Goal: Task Accomplishment & Management: Use online tool/utility

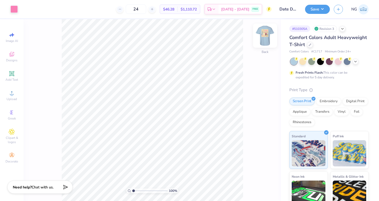
click at [268, 35] on img at bounding box center [265, 35] width 21 height 21
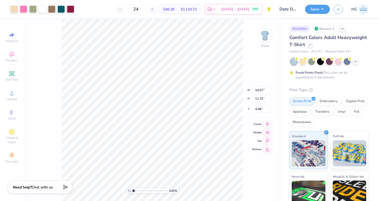
type input "4.49"
click at [10, 37] on icon at bounding box center [12, 35] width 6 height 6
select select "4"
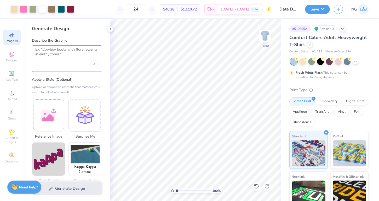
click at [47, 57] on textarea at bounding box center [66, 53] width 63 height 13
click at [18, 70] on div "Add Text" at bounding box center [12, 75] width 18 height 15
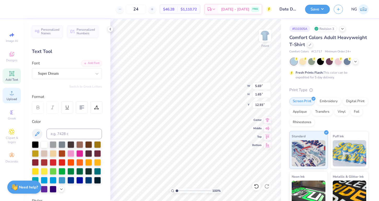
click at [12, 95] on circle at bounding box center [11, 94] width 3 height 3
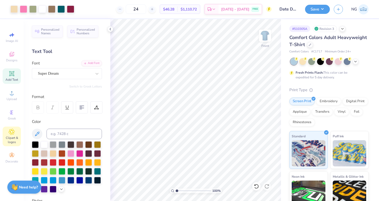
click at [14, 139] on span "Clipart & logos" at bounding box center [12, 140] width 18 height 8
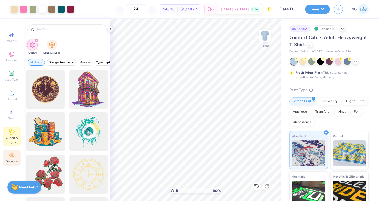
click at [10, 153] on icon at bounding box center [12, 155] width 6 height 6
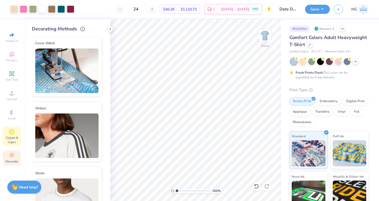
click at [10, 144] on div "Clipart & logos" at bounding box center [12, 136] width 18 height 20
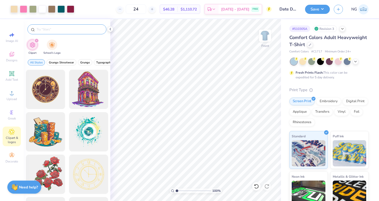
click at [61, 29] on input "text" at bounding box center [69, 29] width 67 height 5
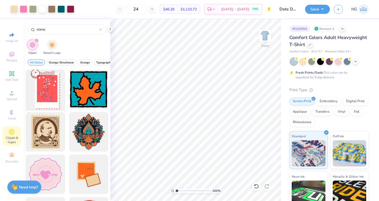
type input "stamp"
click at [51, 82] on div at bounding box center [45, 89] width 43 height 43
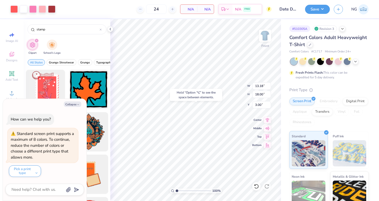
type textarea "x"
type input "7.61"
type textarea "x"
type input "10.07"
type input "11.32"
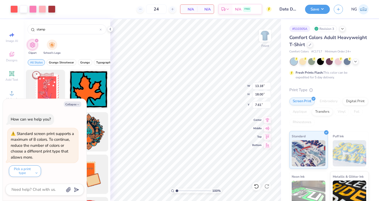
type input "4.49"
type textarea "x"
type input "1.54"
type textarea "x"
type input "6.77"
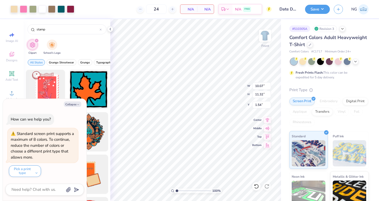
type input "7.62"
type input "5.25"
type textarea "x"
type input "0.50"
type textarea "x"
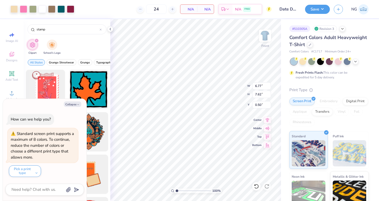
type input "13.18"
type input "18.00"
type input "7.61"
type textarea "x"
type input "3.42"
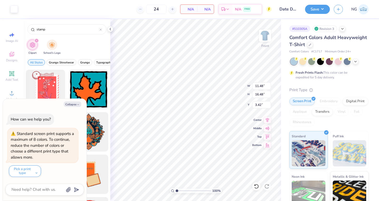
type textarea "x"
type input "2.33"
type input "3.35"
type textarea "x"
type input "11.48"
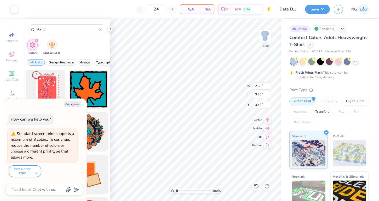
type input "16.48"
type input "9.13"
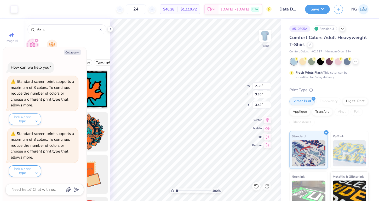
type textarea "x"
type input "12.08"
click at [13, 11] on div at bounding box center [13, 8] width 7 height 7
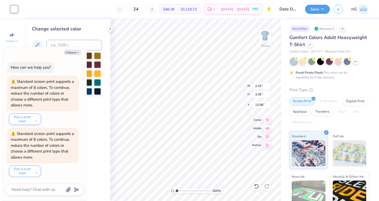
click at [76, 48] on div "Collapse How can we help you? Standard screen print supports a maximum of 8 col…" at bounding box center [45, 124] width 84 height 154
click at [76, 52] on button "Collapse" at bounding box center [73, 51] width 18 height 5
type textarea "x"
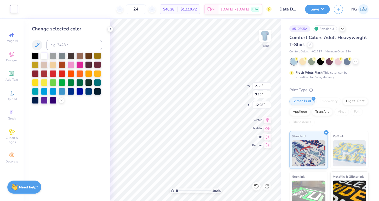
type input "6.77"
type input "7.62"
type input "0.50"
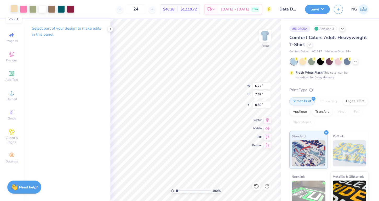
click at [15, 10] on div at bounding box center [13, 8] width 7 height 7
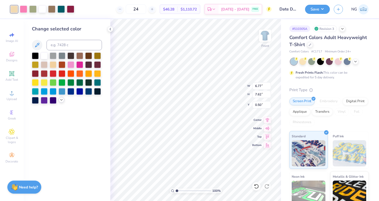
click at [61, 99] on icon at bounding box center [61, 100] width 4 height 4
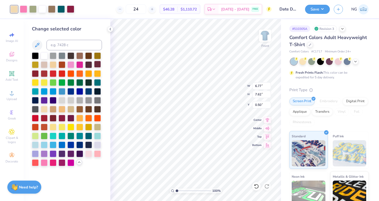
type input "2.33"
type input "3.35"
type input "12.08"
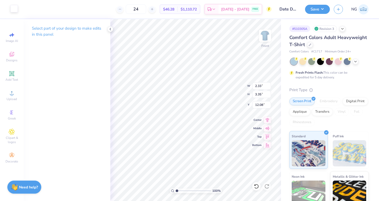
click at [17, 11] on div at bounding box center [13, 8] width 7 height 7
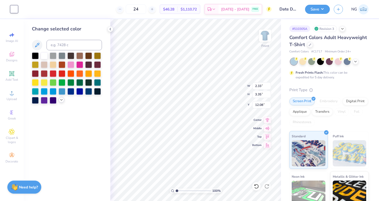
click at [61, 100] on polyline at bounding box center [61, 99] width 2 height 1
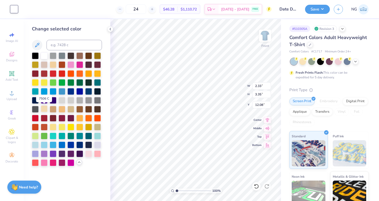
click at [42, 108] on div at bounding box center [44, 108] width 7 height 7
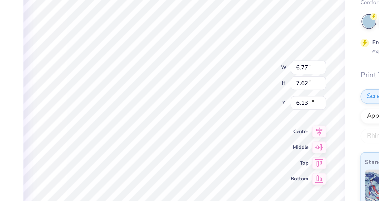
type input "15.42"
type input "2.33"
type input "3.35"
type input "6.18"
type input "5.68"
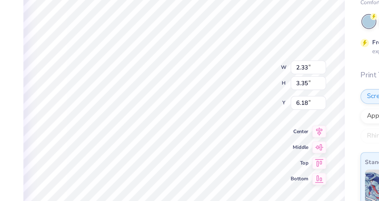
type input "8.16"
type input "4.99"
type input "6.97"
type input "10.01"
type input "5.20"
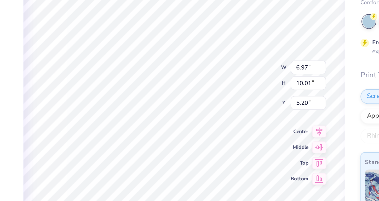
type input "6.77"
type input "7.62"
type input "18.09"
type input "6.97"
type input "10.01"
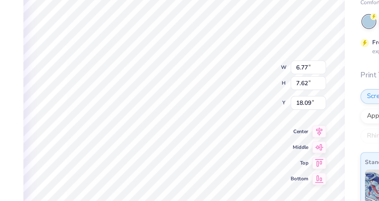
type input "5.20"
type input "7.61"
type input "10.92"
type input "5.39"
type input "7.21"
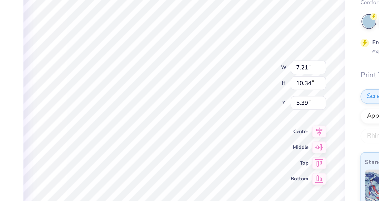
type input "10.34"
type input "5.03"
type input "5.37"
type input "5.03"
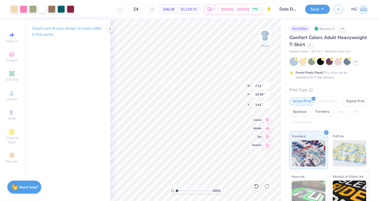
type input "3.41"
type input "8.50"
type input "12.20"
type input "4.05"
type input "3.00"
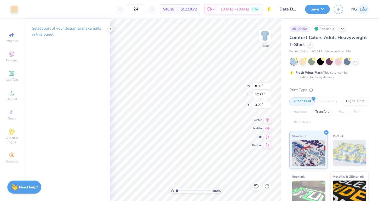
type input "8.89"
type input "12.77"
type input "8.50"
type input "12.20"
type input "9.25"
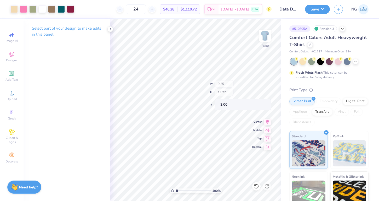
type input "13.27"
click at [268, 36] on img at bounding box center [265, 35] width 21 height 21
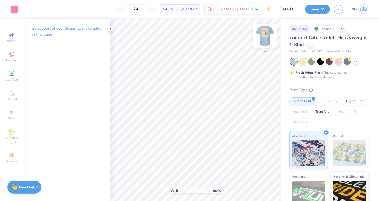
click at [268, 39] on img at bounding box center [265, 35] width 21 height 21
click at [266, 36] on img at bounding box center [265, 35] width 21 height 21
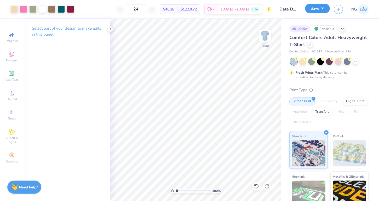
click at [323, 12] on button "Save" at bounding box center [317, 8] width 25 height 9
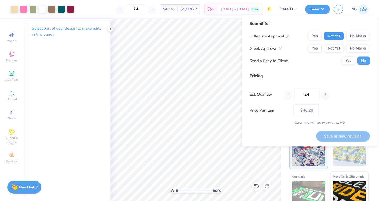
click at [332, 36] on button "Not Yet" at bounding box center [334, 36] width 20 height 8
click at [358, 38] on button "No Marks" at bounding box center [358, 36] width 24 height 8
click at [336, 46] on button "Not Yet" at bounding box center [334, 48] width 20 height 8
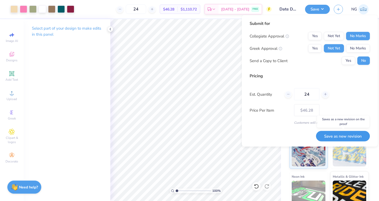
click at [336, 134] on button "Save as new revision" at bounding box center [343, 136] width 54 height 11
type input "$46.28"
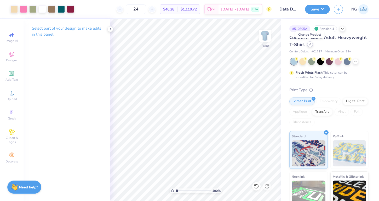
click at [309, 43] on icon at bounding box center [310, 44] width 3 height 3
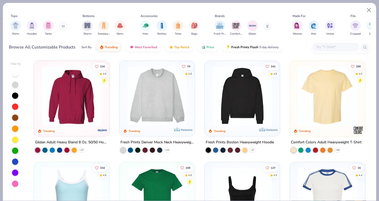
click at [60, 26] on div "Shirts Hoodies Tanks" at bounding box center [39, 27] width 60 height 19
click at [37, 27] on div "Hoodies" at bounding box center [32, 27] width 10 height 15
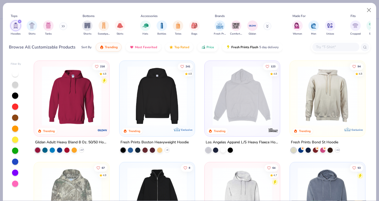
click at [93, 97] on img at bounding box center [71, 96] width 65 height 60
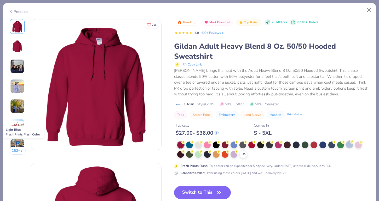
click at [350, 143] on div at bounding box center [349, 144] width 7 height 7
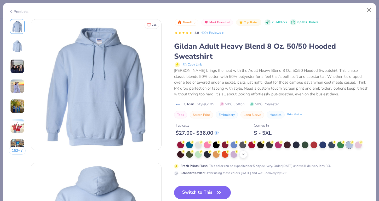
click at [242, 157] on div "+ 15" at bounding box center [244, 154] width 8 height 8
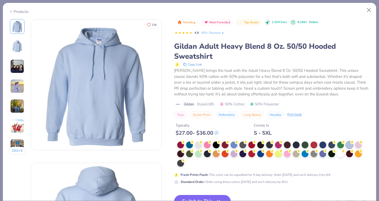
scroll to position [7, 0]
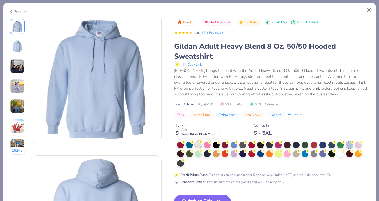
click at [199, 146] on div at bounding box center [198, 144] width 7 height 7
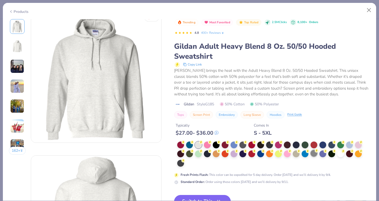
click at [350, 146] on div at bounding box center [349, 144] width 7 height 7
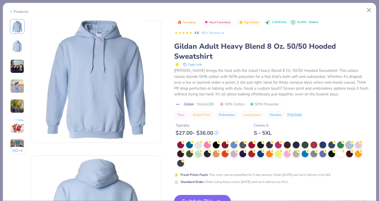
click at [205, 197] on button "Switch to This" at bounding box center [202, 201] width 57 height 13
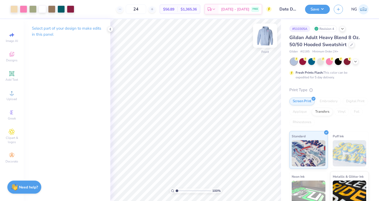
click at [266, 37] on img at bounding box center [265, 35] width 21 height 21
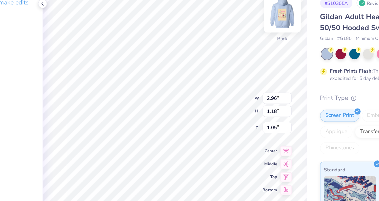
type input "3.00"
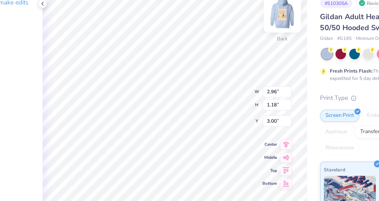
type input "3.22"
type input "1.28"
click at [262, 37] on img at bounding box center [265, 35] width 21 height 21
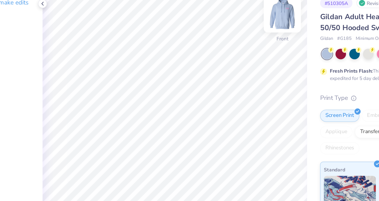
click at [261, 43] on img at bounding box center [265, 35] width 21 height 21
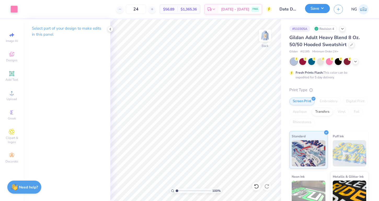
click at [315, 10] on button "Save" at bounding box center [317, 8] width 25 height 9
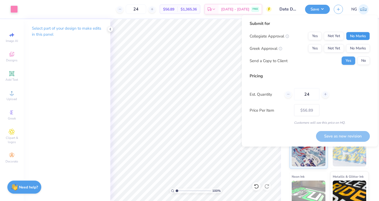
click at [350, 38] on button "No Marks" at bounding box center [358, 36] width 24 height 8
click at [339, 45] on button "Not Yet" at bounding box center [334, 48] width 20 height 8
click at [332, 138] on button "Save as new revision" at bounding box center [343, 136] width 54 height 11
type input "$56.89"
